Goal: Transaction & Acquisition: Download file/media

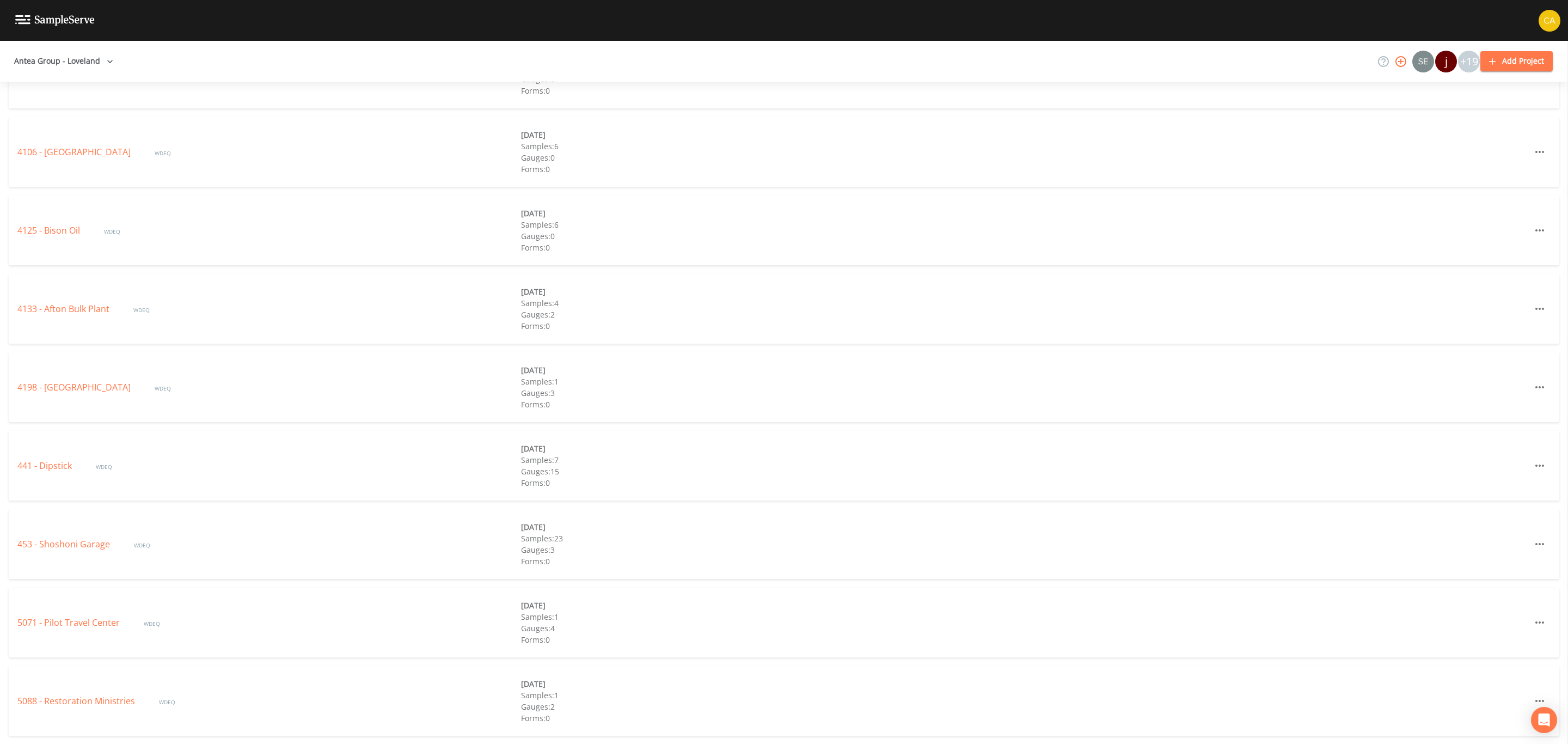
scroll to position [2695, 0]
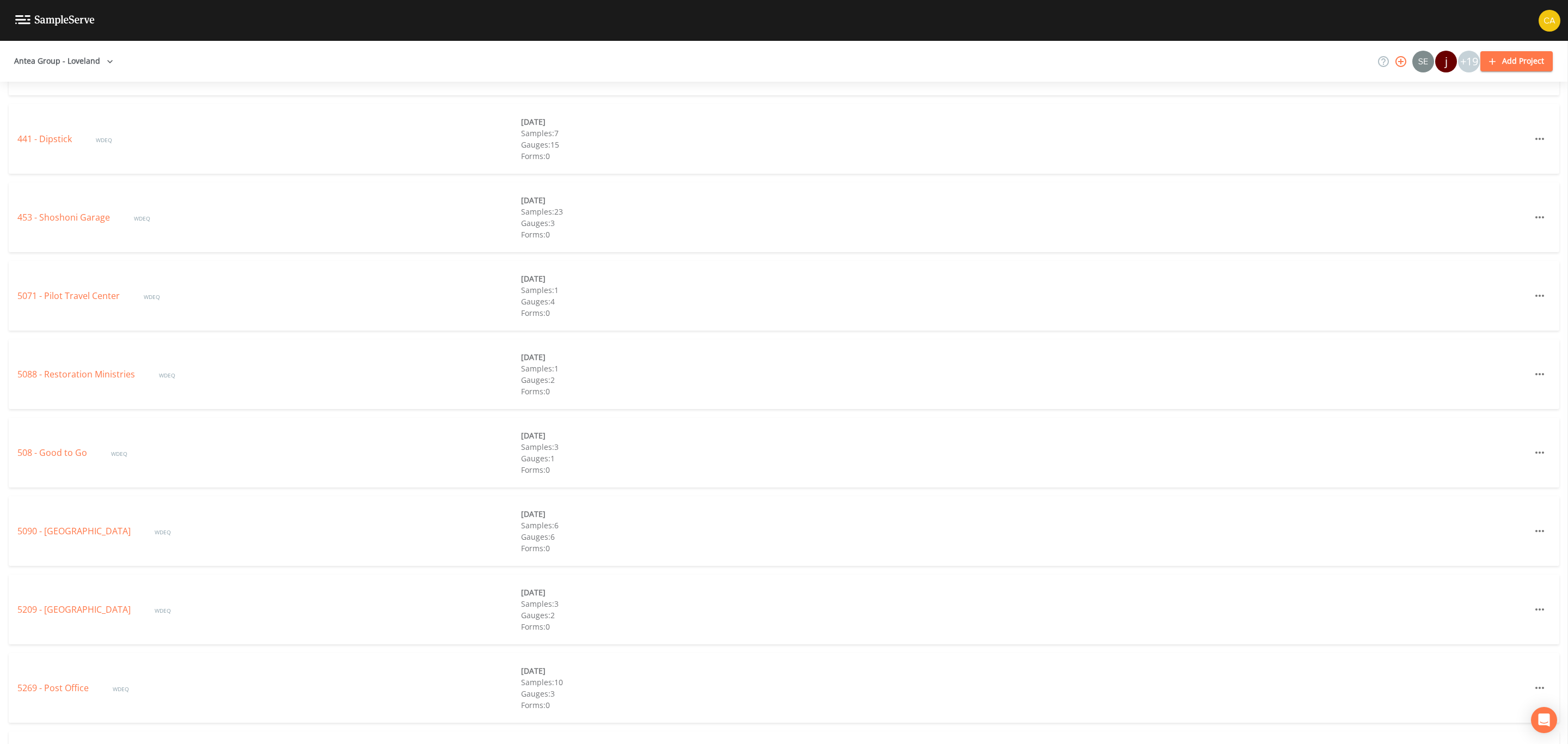
click at [49, 524] on div "5090 - [GEOGRAPHIC_DATA] WDEQ" at bounding box center [269, 530] width 503 height 13
click at [61, 539] on div "5090 - [GEOGRAPHIC_DATA] WDEQ [DATE] Samples: 6 Gauges: 6 Forms: 0" at bounding box center [783, 531] width 1550 height 69
click at [59, 533] on link "5090 - [GEOGRAPHIC_DATA]" at bounding box center [75, 531] width 116 height 12
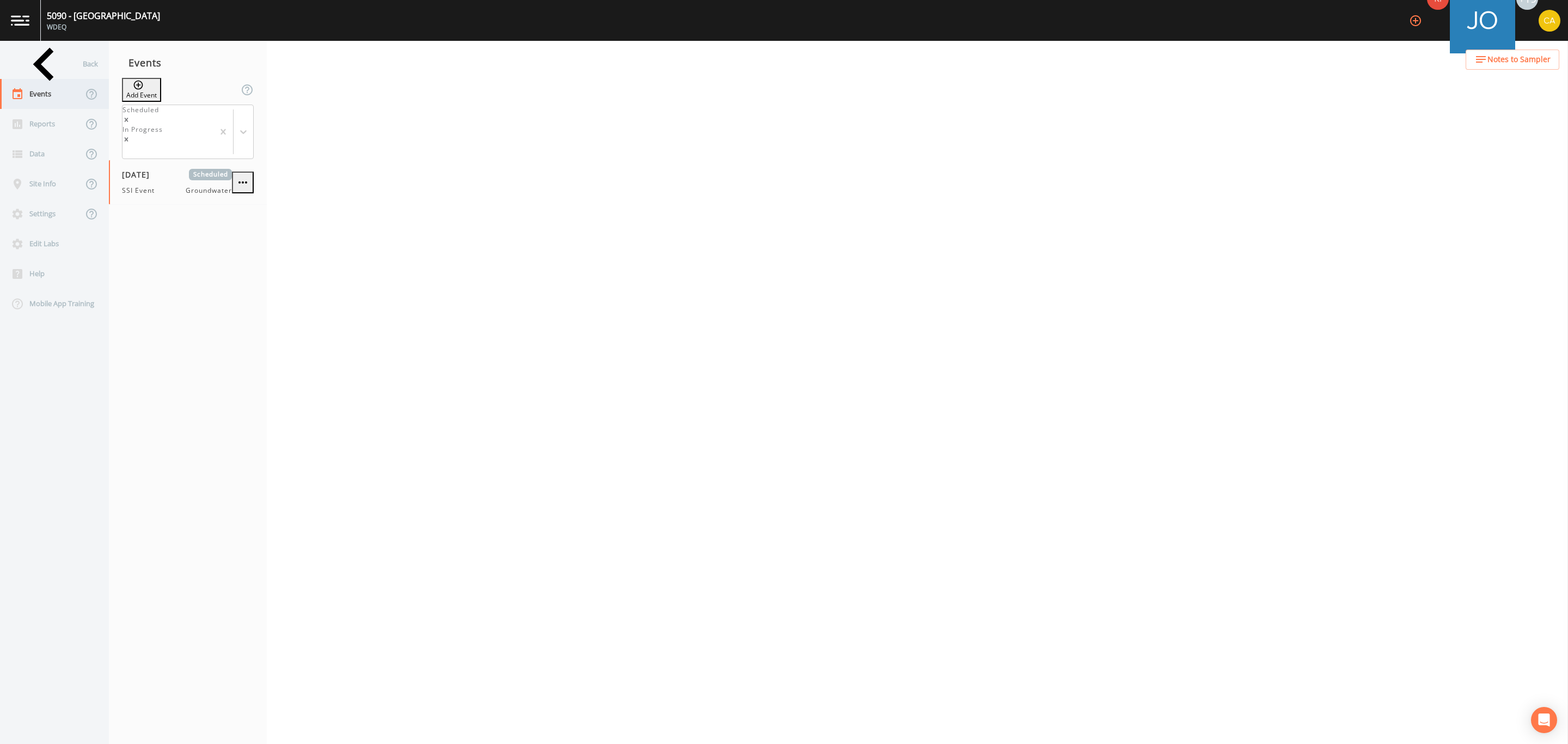
click at [43, 100] on div "Events" at bounding box center [41, 94] width 83 height 30
select select "0b1af911-289b-4d7b-9fdf-156f6d27a2cf"
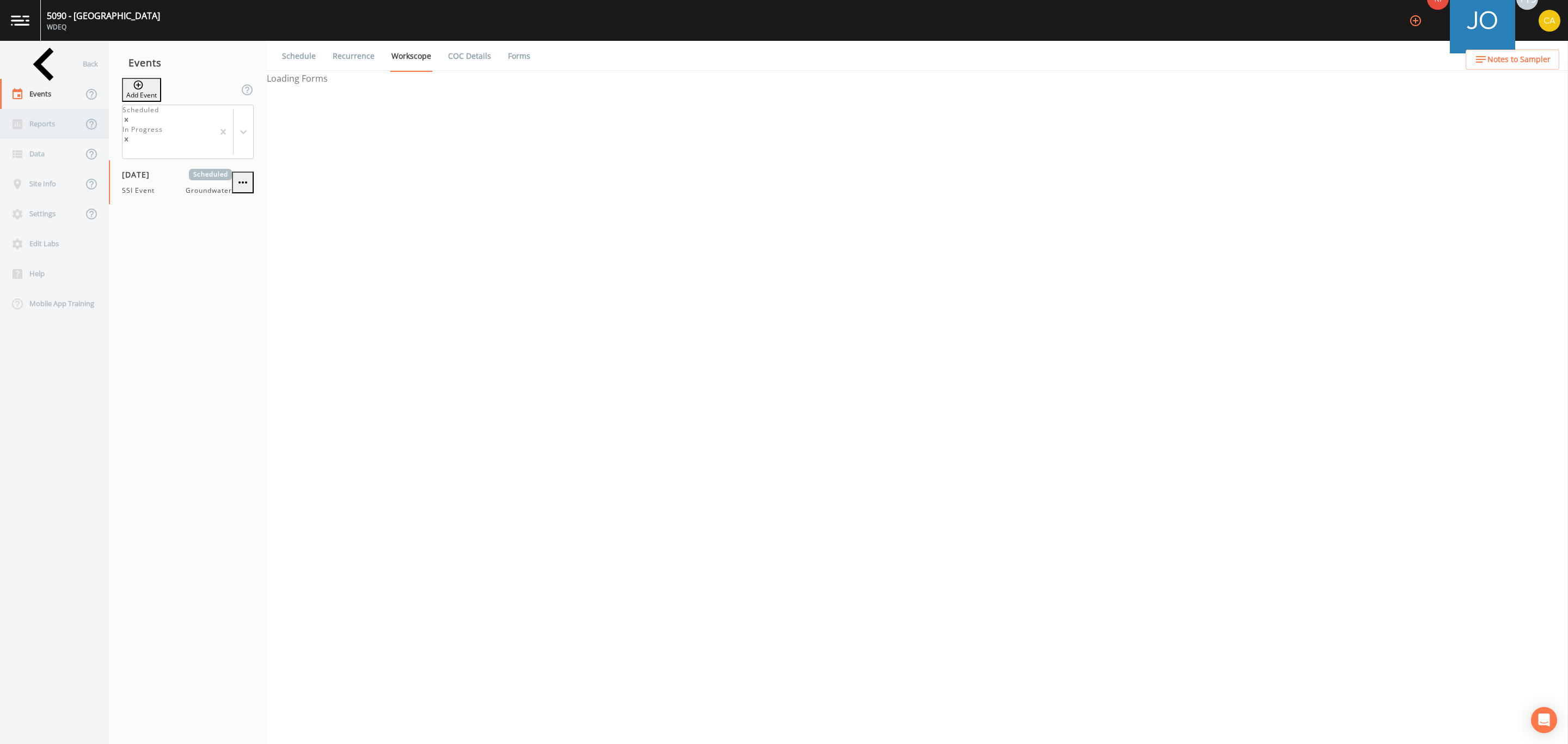
select select "0b1af911-289b-4d7b-9fdf-156f6d27a2cf"
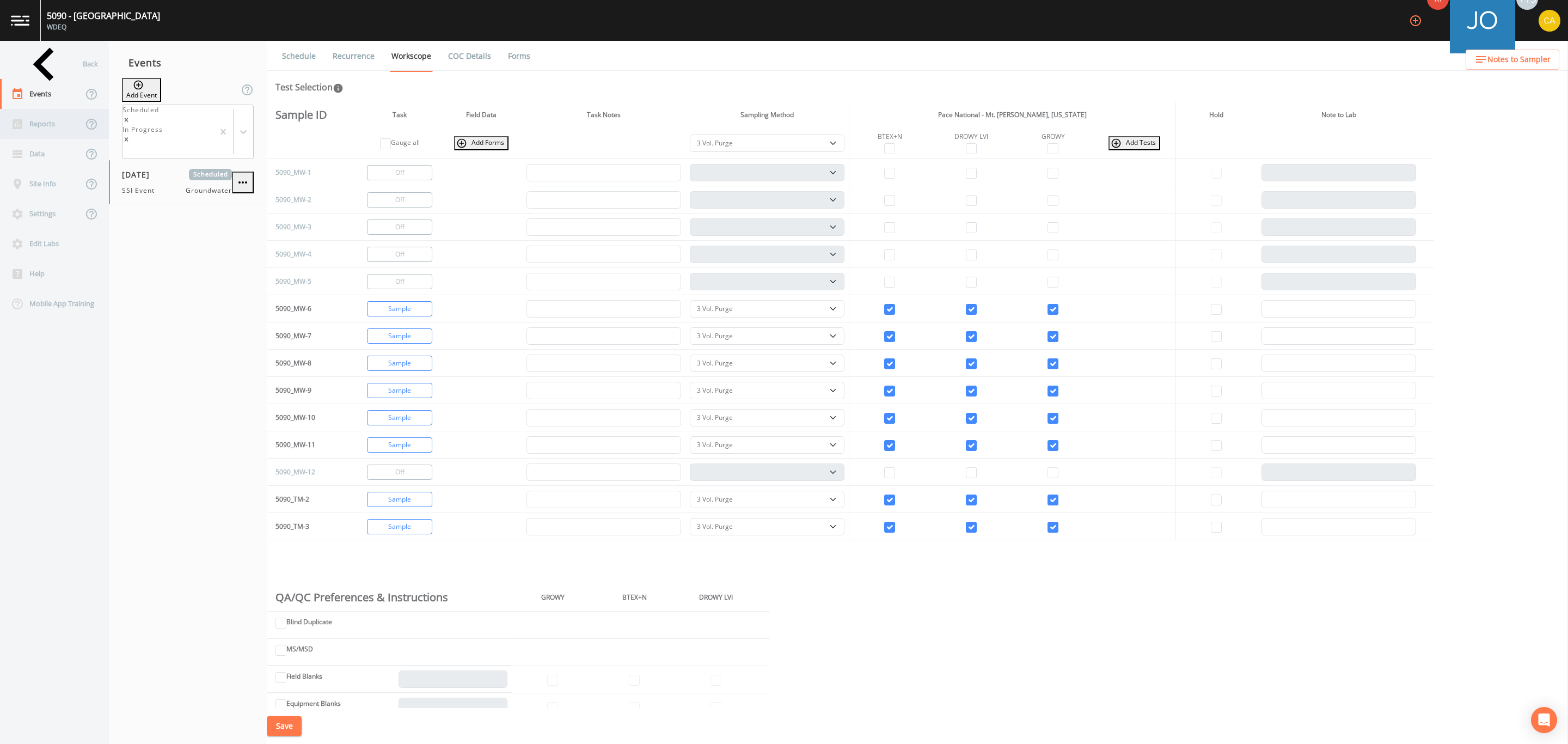
click at [52, 133] on div "Reports" at bounding box center [41, 124] width 83 height 30
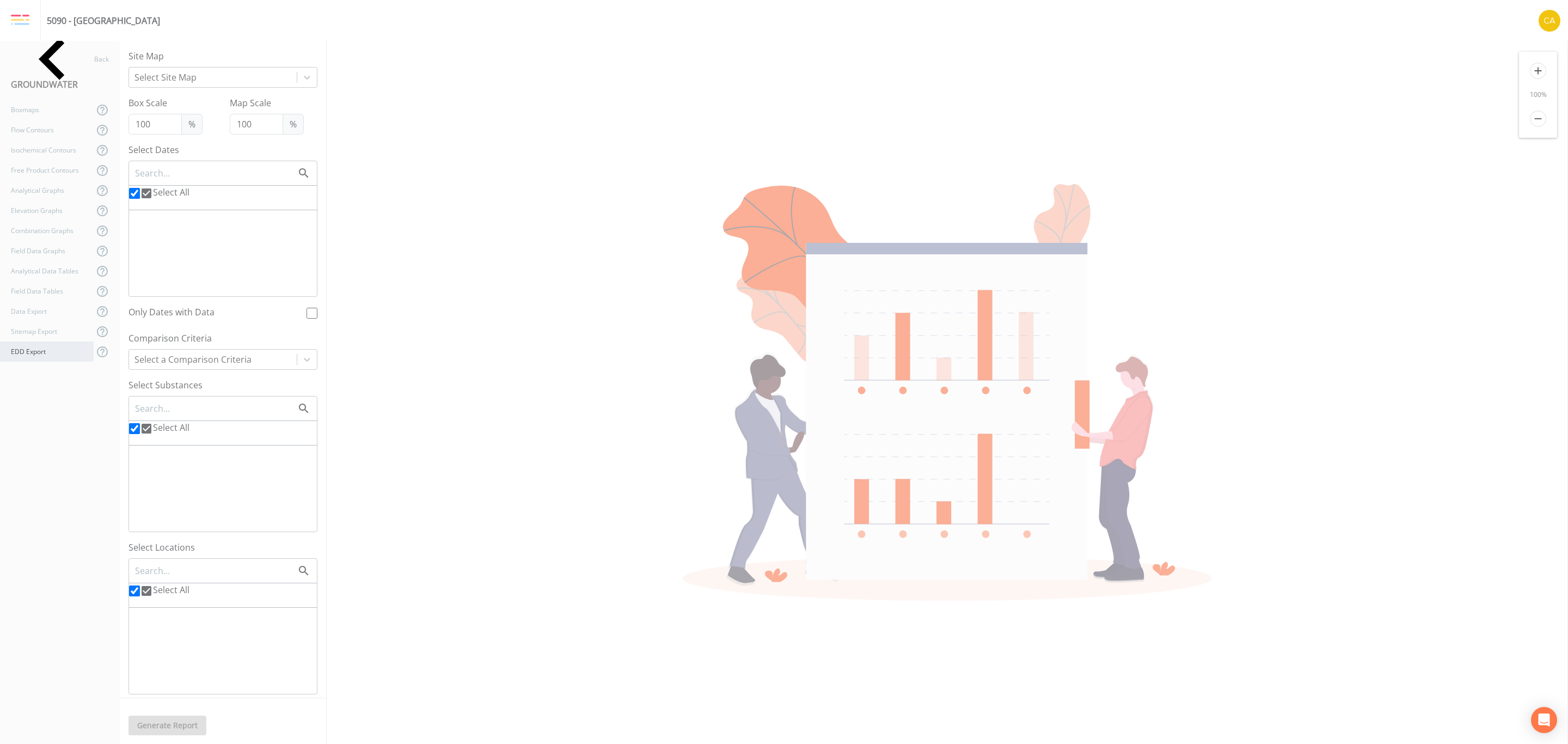
click at [36, 345] on div "EDD Export" at bounding box center [47, 351] width 94 height 20
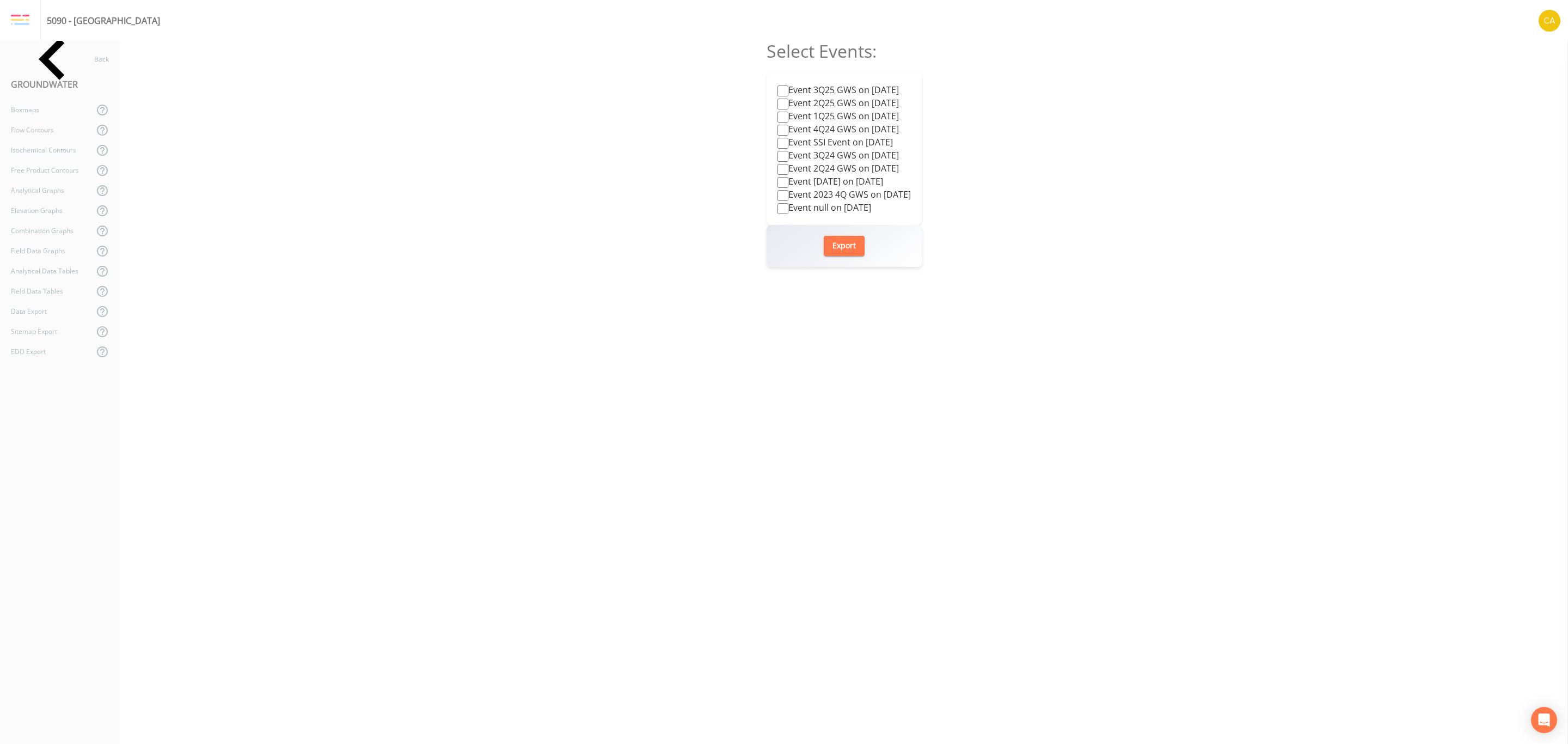
click at [853, 82] on div "Event 3Q25 GWS on [DATE] Event 2Q25 GWS on [DATE] Event 1Q25 GWS on [DATE] Even…" at bounding box center [844, 149] width 155 height 152
click at [859, 90] on label "Event 3Q25 GWS on [DATE]" at bounding box center [838, 89] width 121 height 13
click at [788, 90] on input "Event 3Q25 GWS on [DATE]" at bounding box center [783, 91] width 11 height 11
checkbox input "true"
click at [845, 245] on button "Export" at bounding box center [844, 245] width 41 height 20
